Goal: Browse casually: Explore the website without a specific task or goal

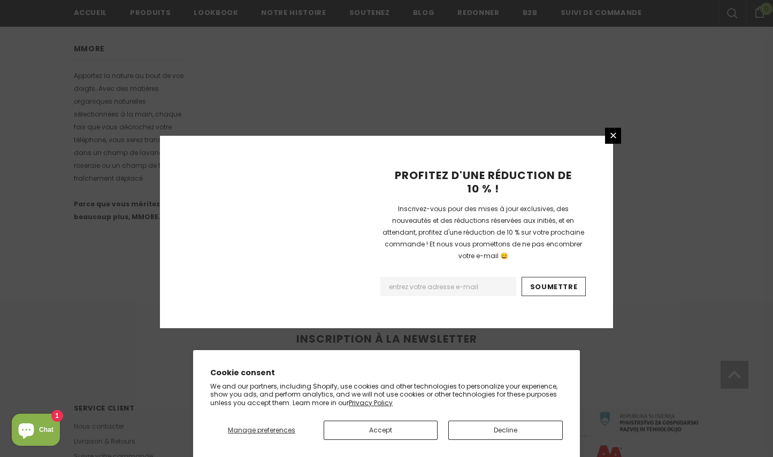
scroll to position [665, 0]
